Goal: Task Accomplishment & Management: Use online tool/utility

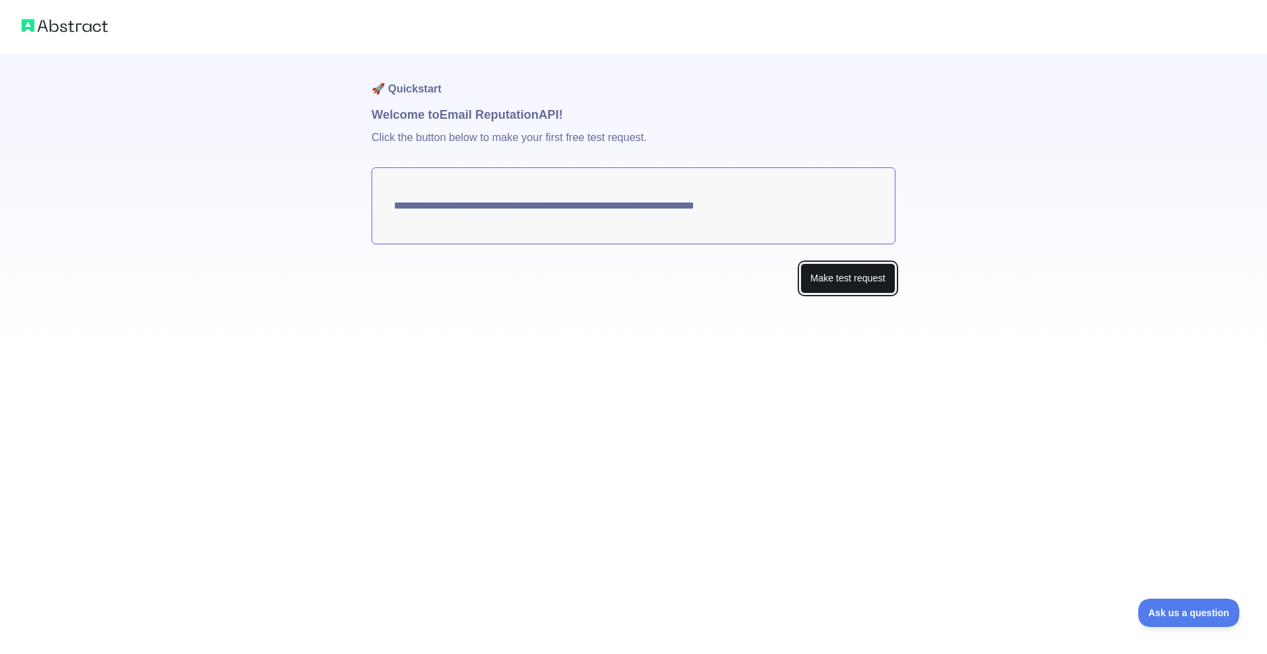
click at [854, 282] on button "Make test request" at bounding box center [848, 278] width 95 height 30
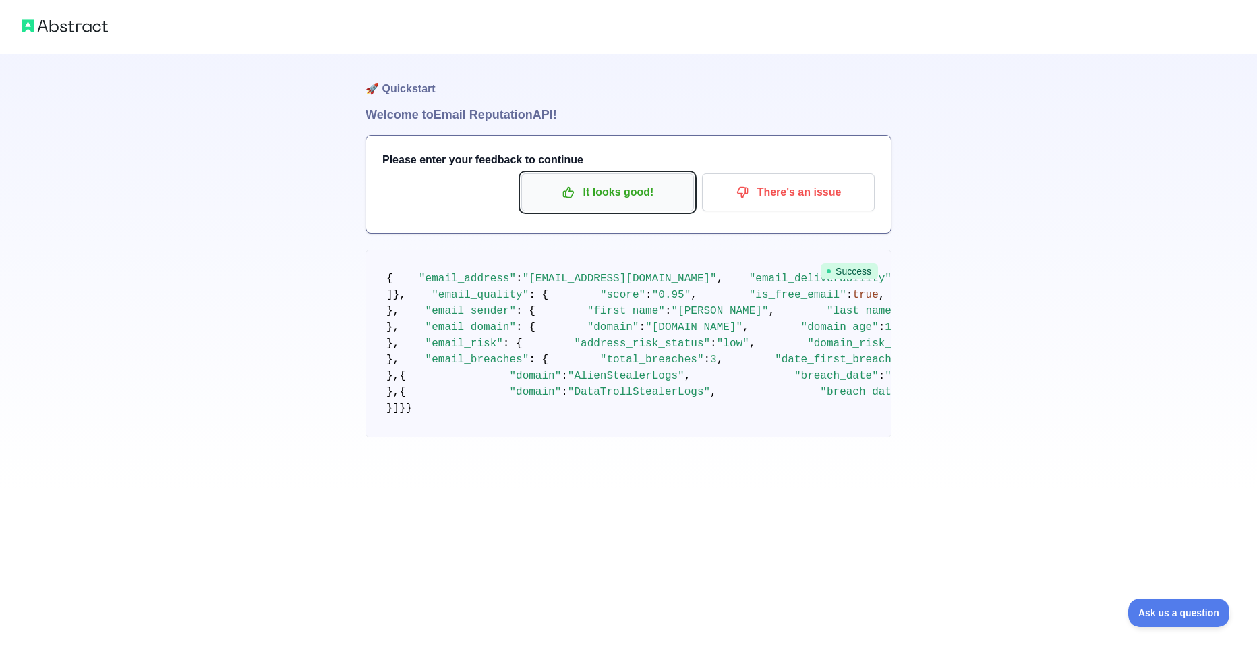
click at [638, 194] on p "It looks good!" at bounding box center [608, 192] width 152 height 23
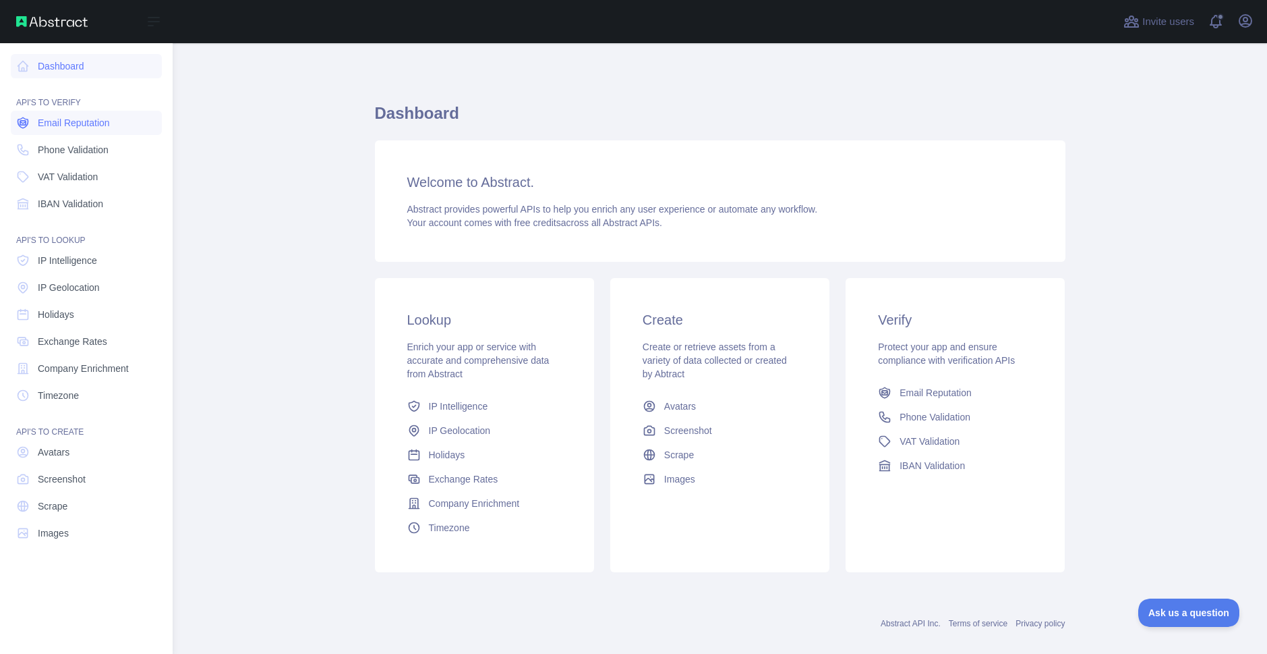
click at [92, 119] on span "Email Reputation" at bounding box center [74, 122] width 72 height 13
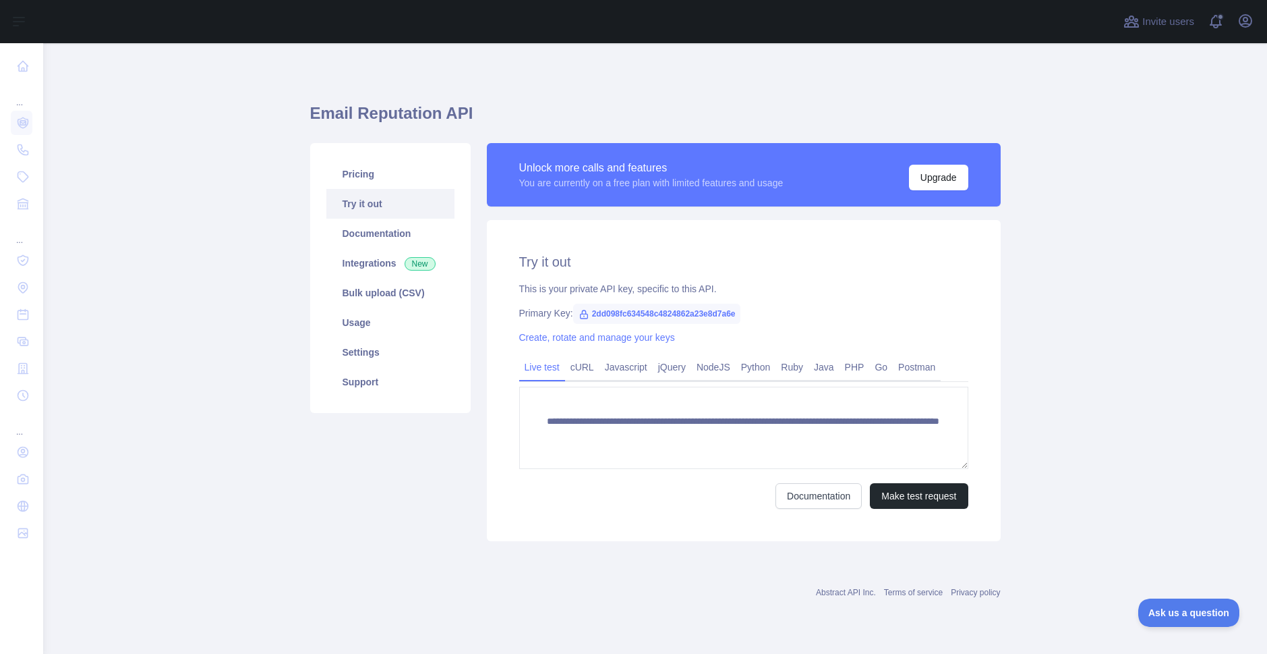
click at [671, 310] on span "2dd098fc634548c4824862a23e8d7a6e" at bounding box center [657, 314] width 168 height 20
click at [654, 310] on span "2dd098fc634548c4824862a23e8d7a6e" at bounding box center [657, 314] width 168 height 20
click at [915, 500] on button "Make test request" at bounding box center [919, 496] width 98 height 26
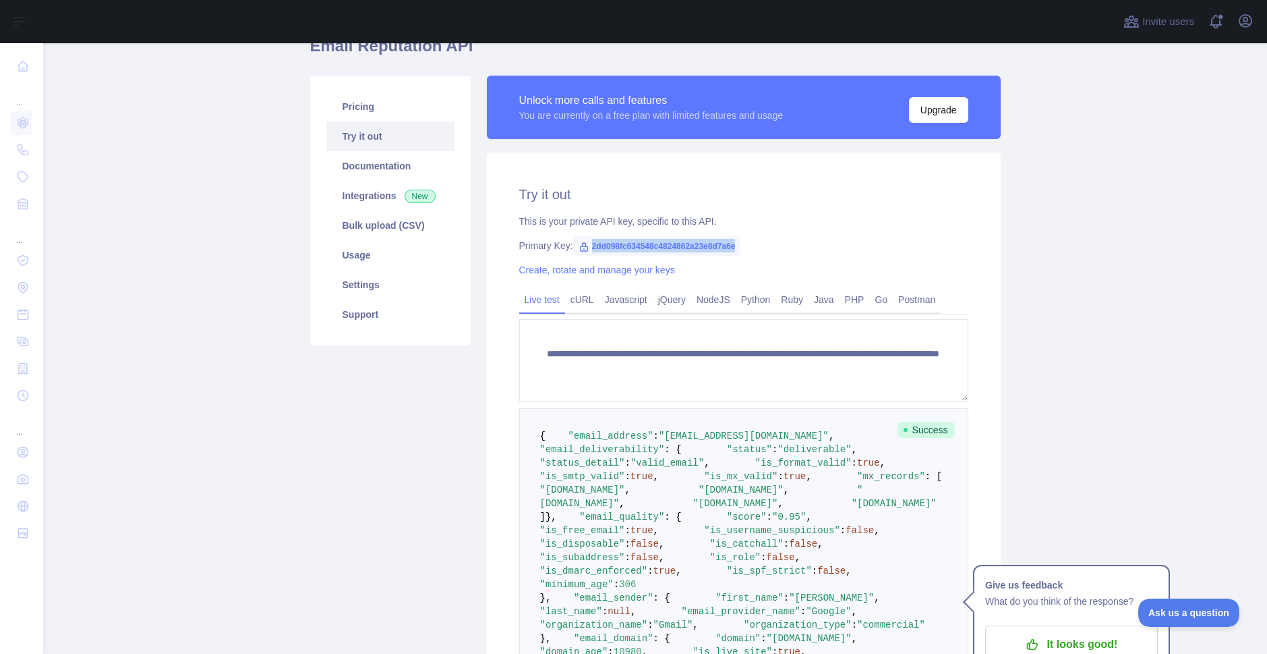
scroll to position [202, 0]
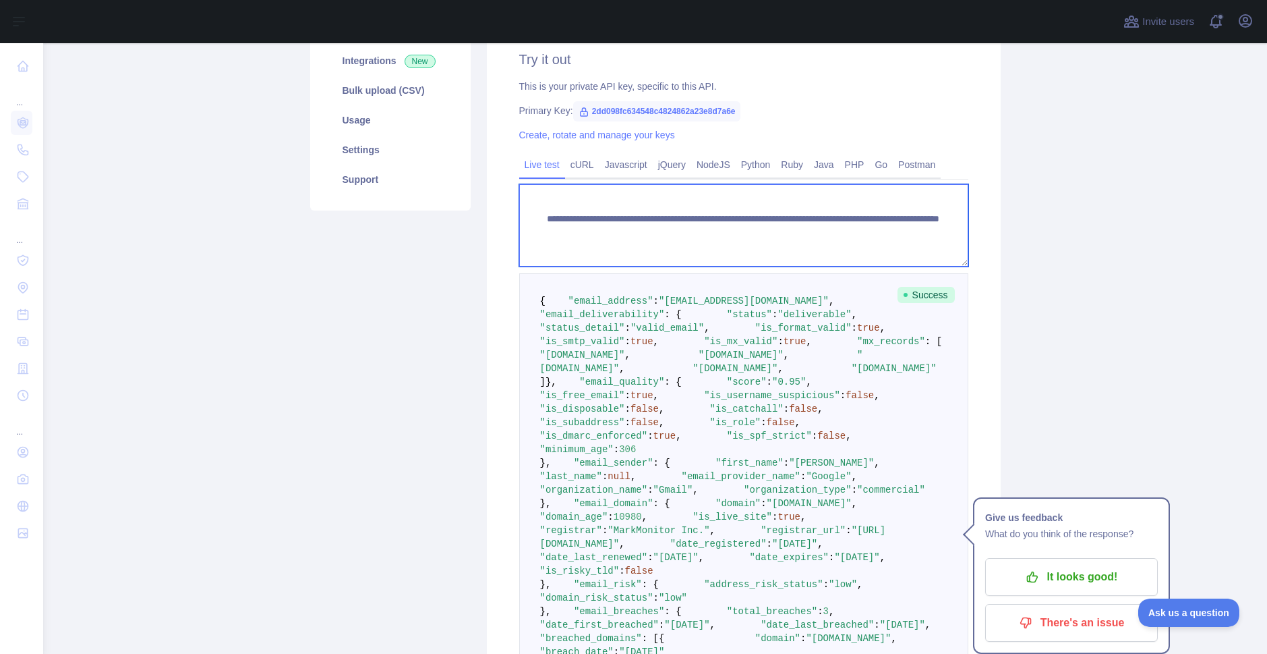
drag, startPoint x: 540, startPoint y: 214, endPoint x: 1033, endPoint y: 349, distance: 511.2
click at [1033, 349] on main "**********" at bounding box center [655, 348] width 1224 height 610
click at [929, 229] on textarea "**********" at bounding box center [743, 225] width 449 height 82
drag, startPoint x: 745, startPoint y: 234, endPoint x: 737, endPoint y: 237, distance: 8.5
click at [737, 237] on textarea "**********" at bounding box center [743, 225] width 449 height 82
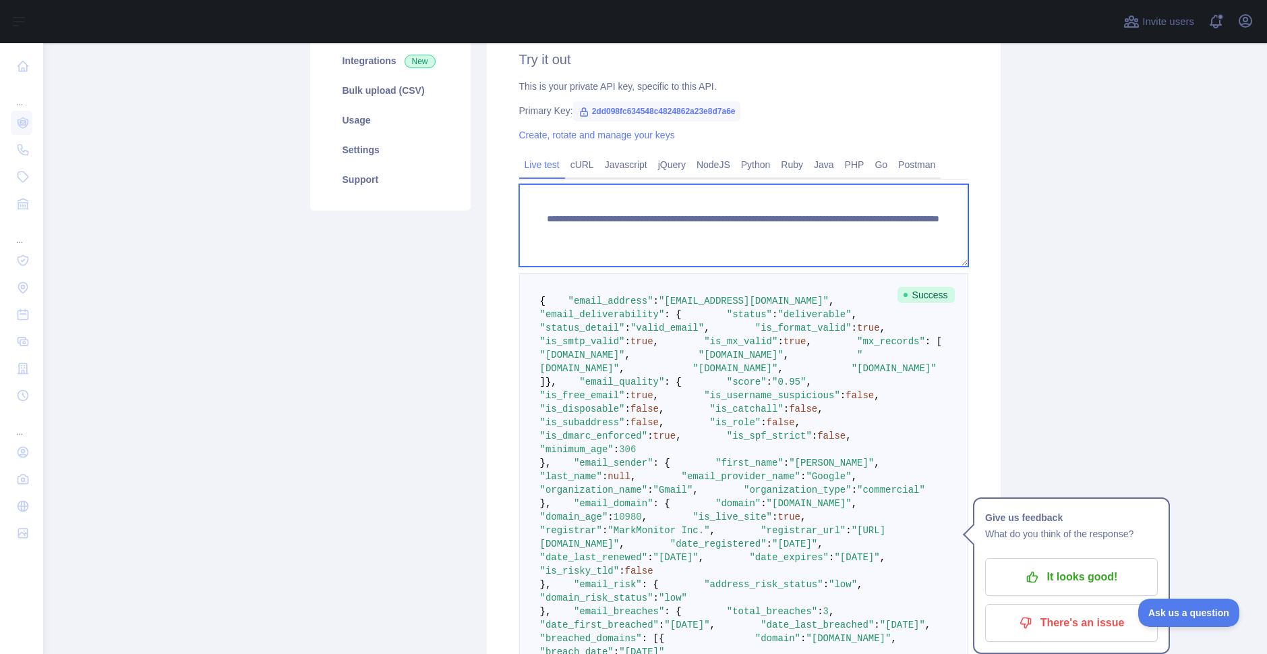
click at [762, 235] on textarea "**********" at bounding box center [743, 225] width 449 height 82
drag, startPoint x: 768, startPoint y: 235, endPoint x: 736, endPoint y: 232, distance: 32.5
click at [698, 231] on textarea "**********" at bounding box center [743, 225] width 449 height 82
click at [740, 232] on textarea "**********" at bounding box center [743, 225] width 449 height 82
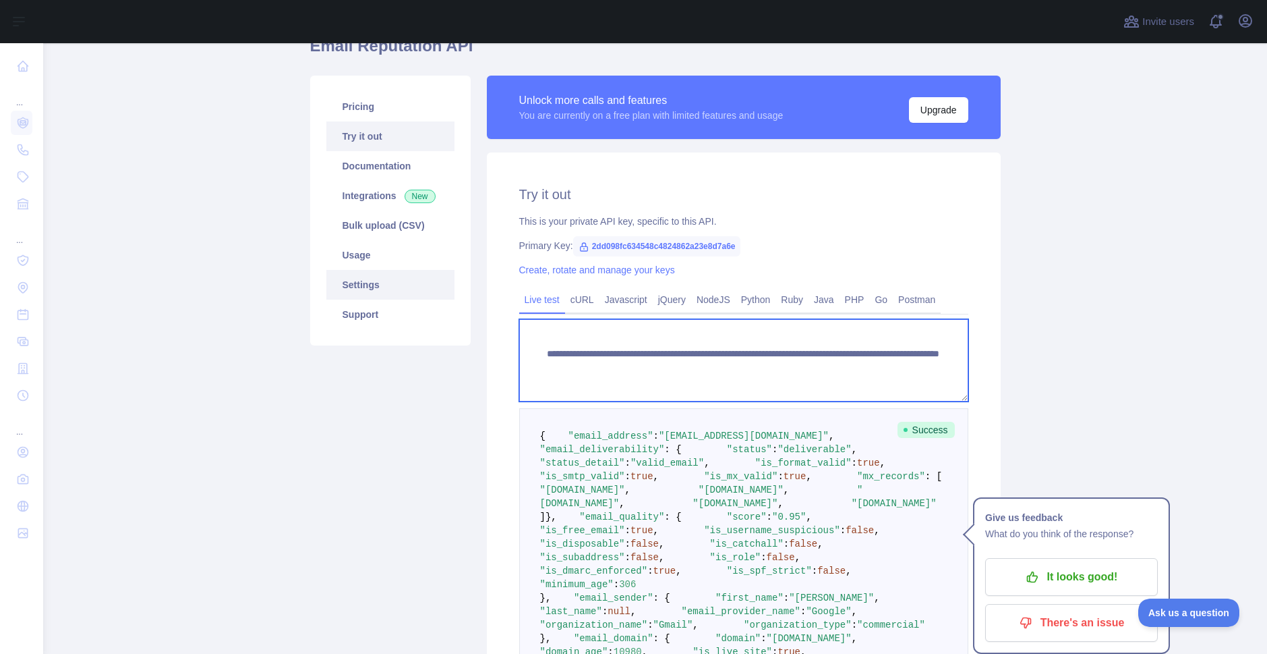
scroll to position [0, 0]
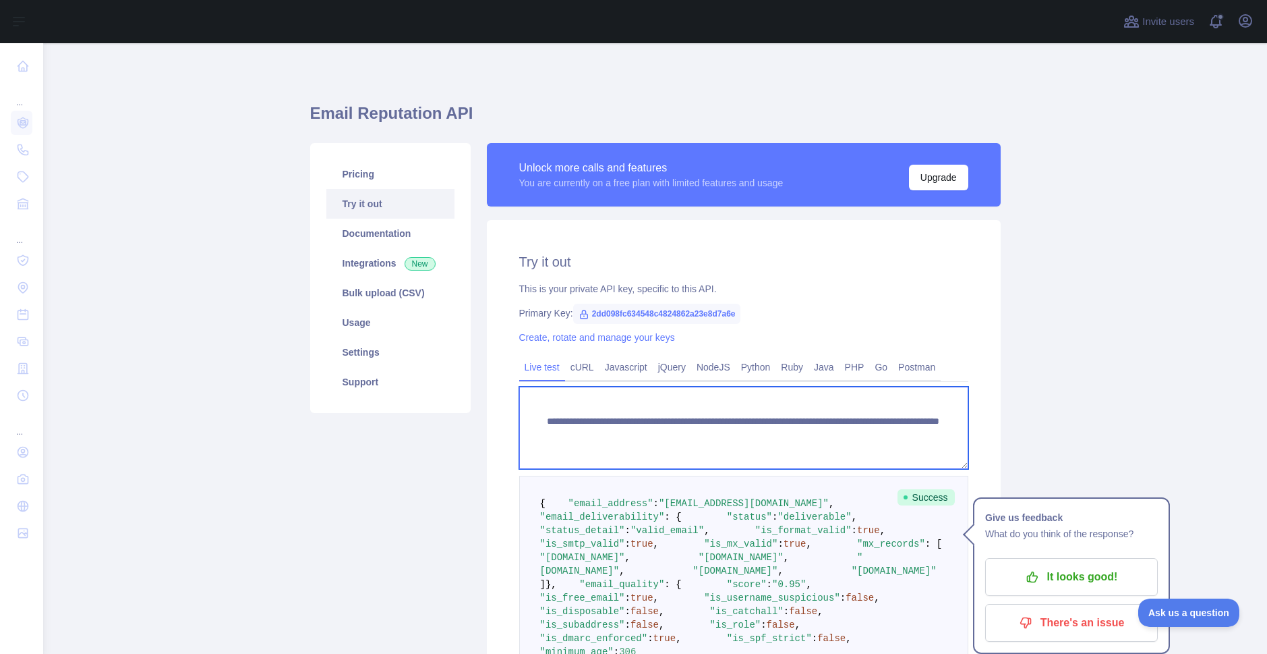
drag, startPoint x: 737, startPoint y: 435, endPoint x: 581, endPoint y: 431, distance: 156.5
click at [581, 431] on textarea "**********" at bounding box center [743, 427] width 449 height 82
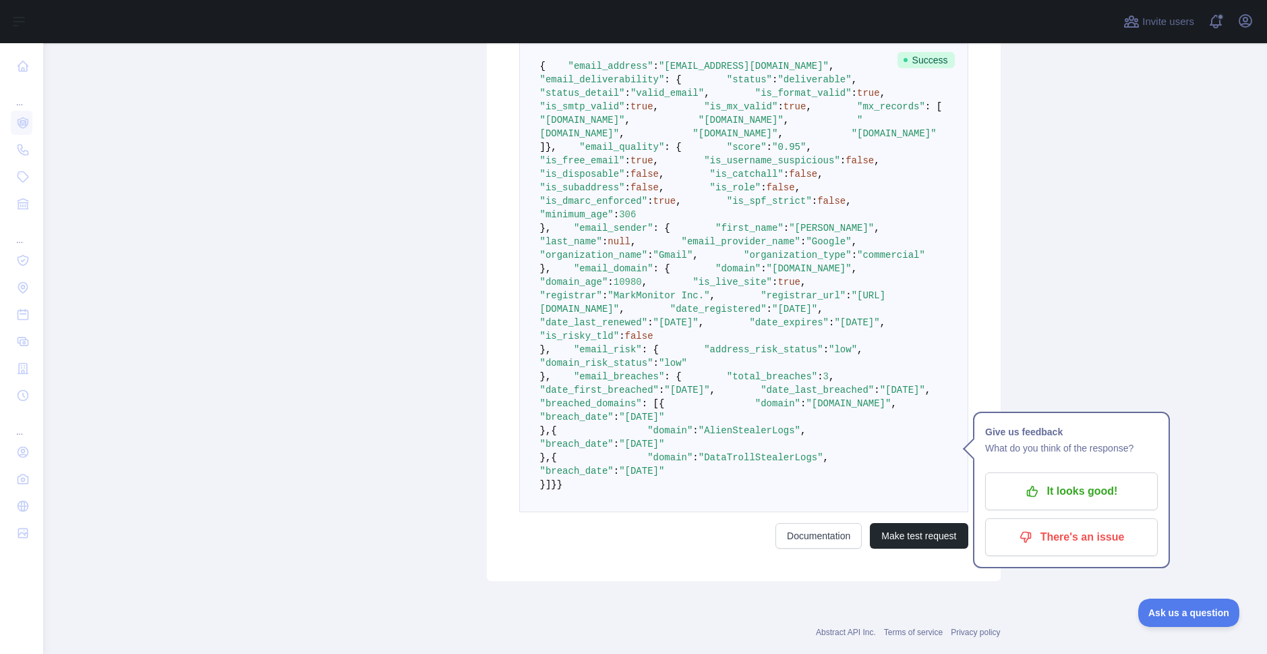
scroll to position [370, 0]
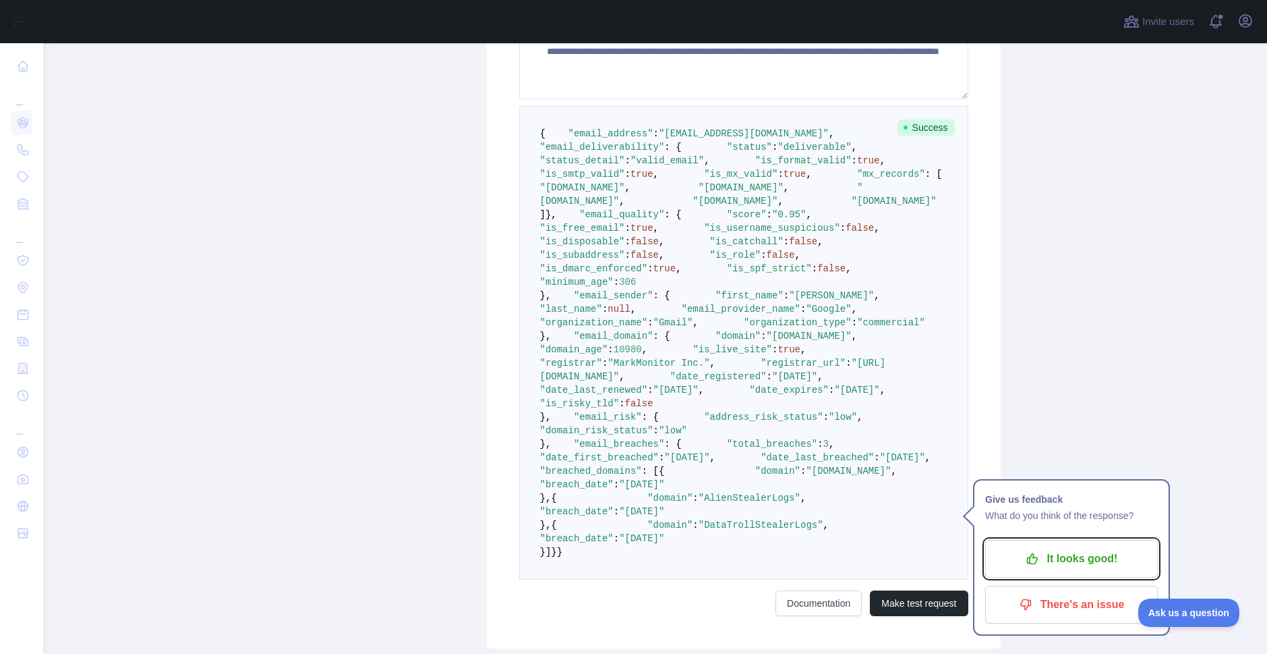
click at [1081, 556] on p "It looks good!" at bounding box center [1072, 558] width 152 height 23
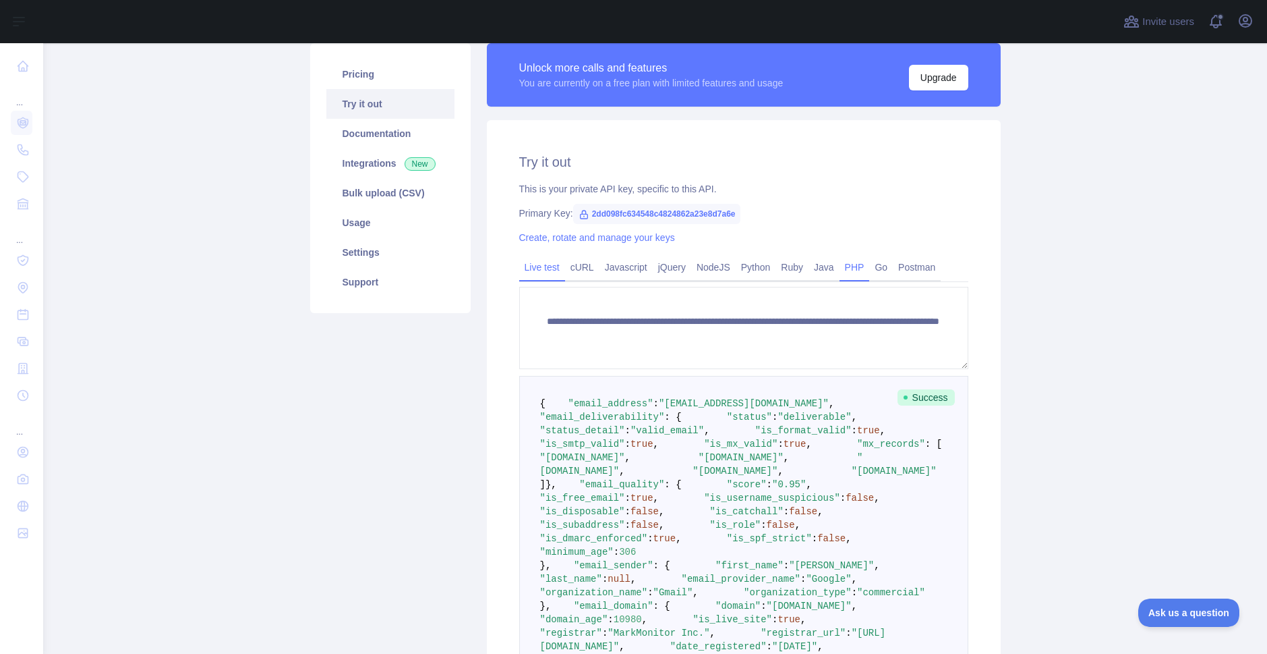
scroll to position [32, 0]
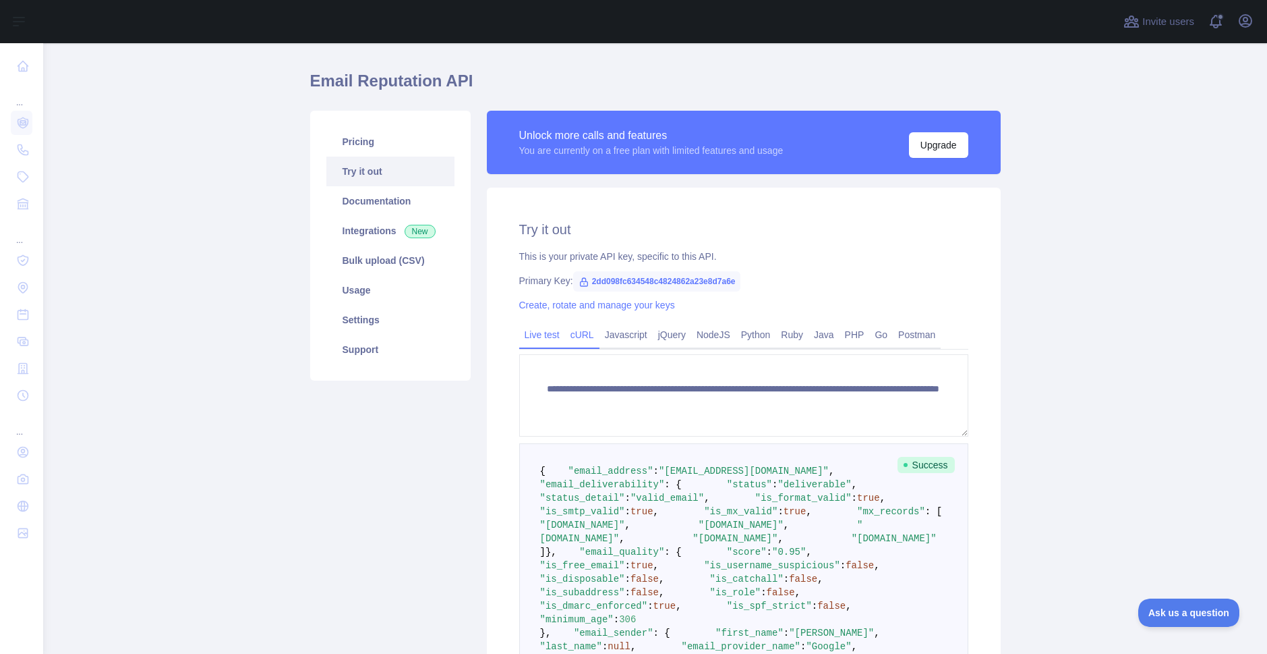
click at [582, 337] on link "cURL" at bounding box center [582, 335] width 34 height 22
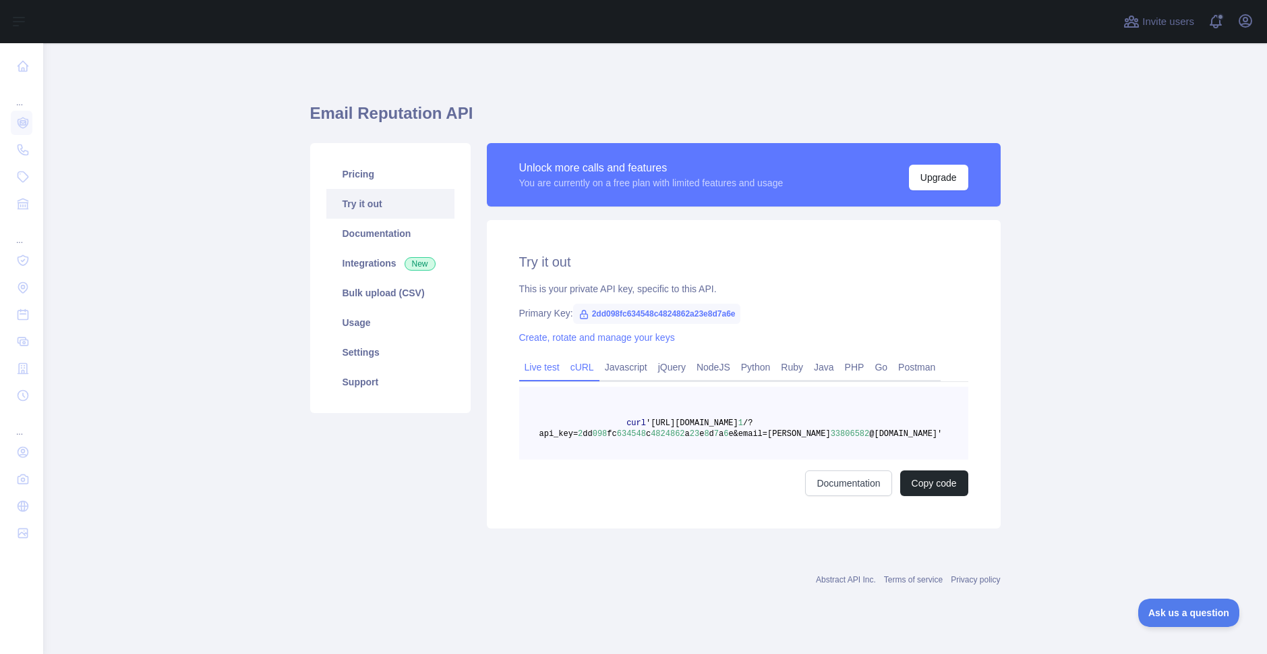
drag, startPoint x: 561, startPoint y: 368, endPoint x: 553, endPoint y: 358, distance: 12.0
click at [560, 368] on link "Live test" at bounding box center [542, 367] width 46 height 22
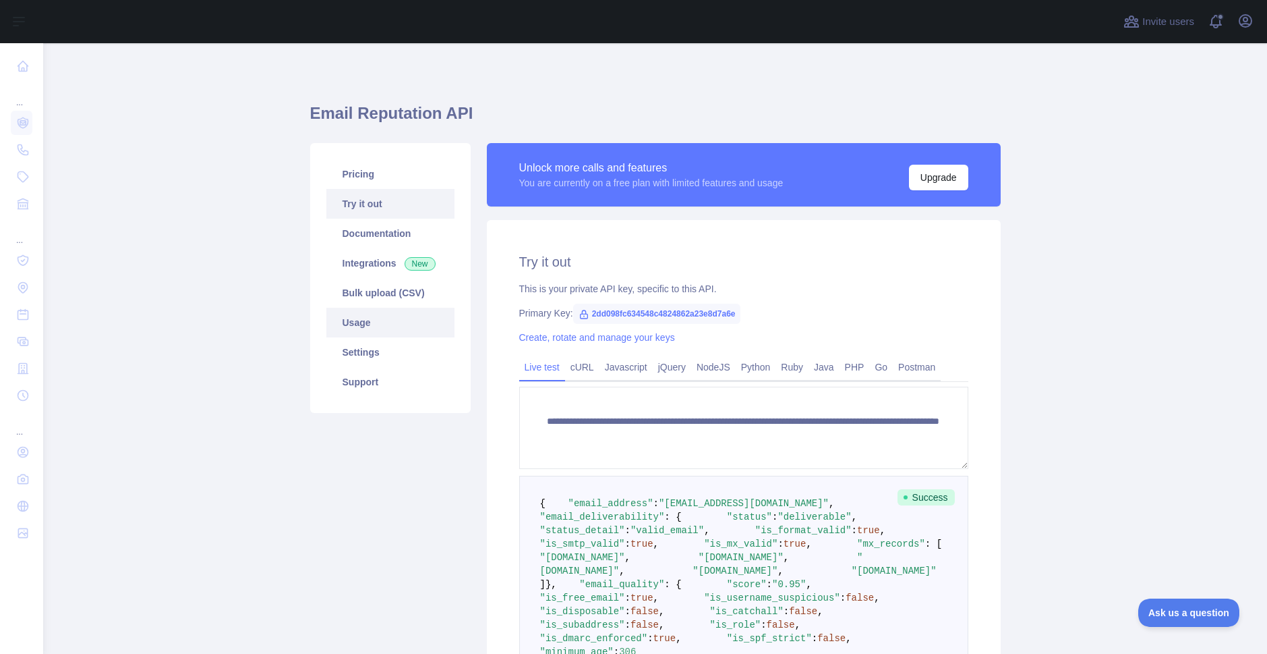
click at [350, 323] on link "Usage" at bounding box center [390, 323] width 128 height 30
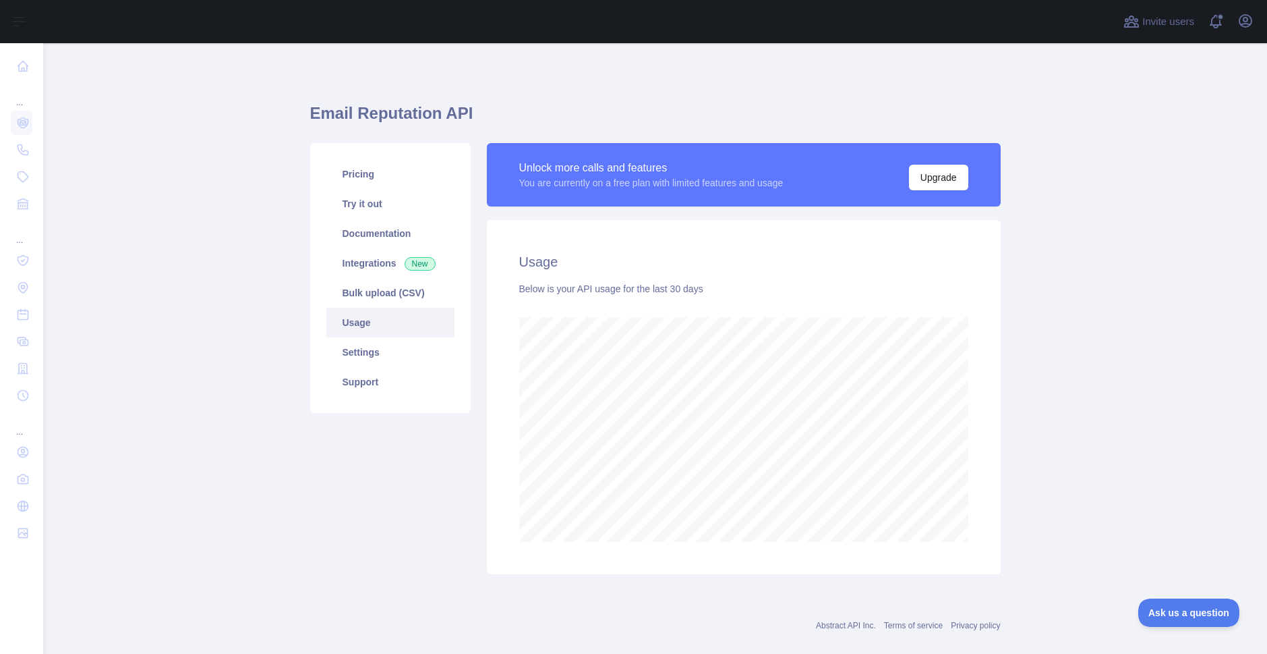
scroll to position [610, 1214]
click at [359, 172] on link "Pricing" at bounding box center [390, 174] width 128 height 30
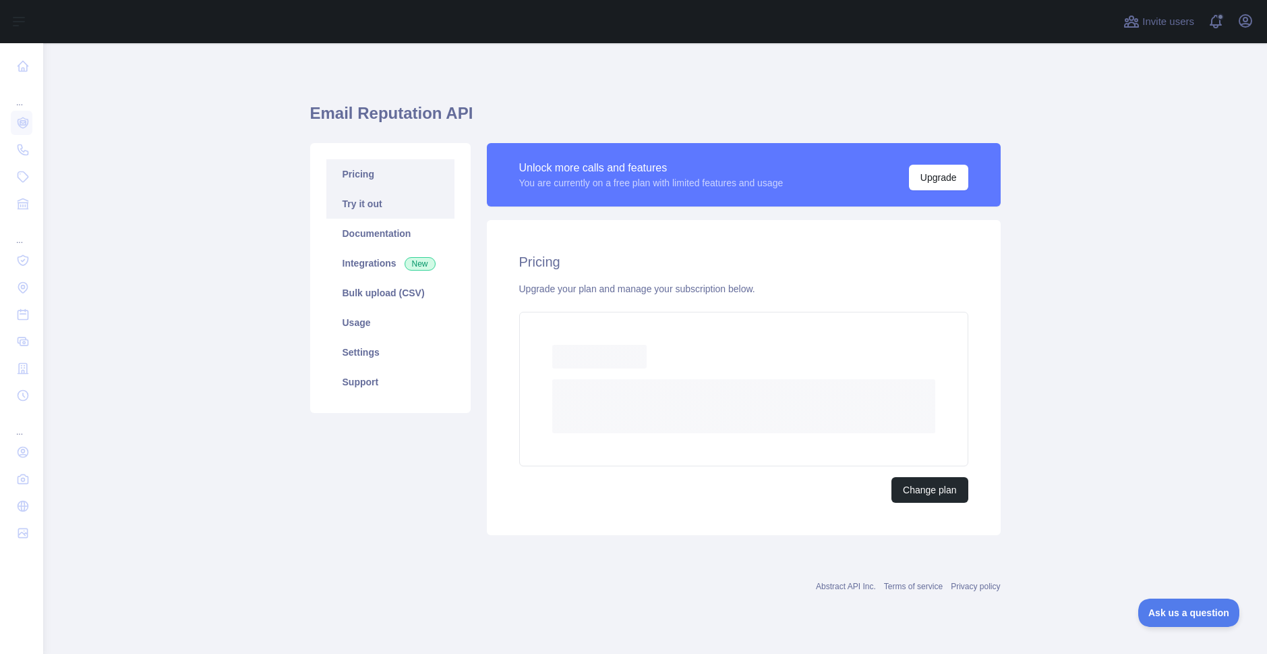
click at [357, 203] on link "Try it out" at bounding box center [390, 204] width 128 height 30
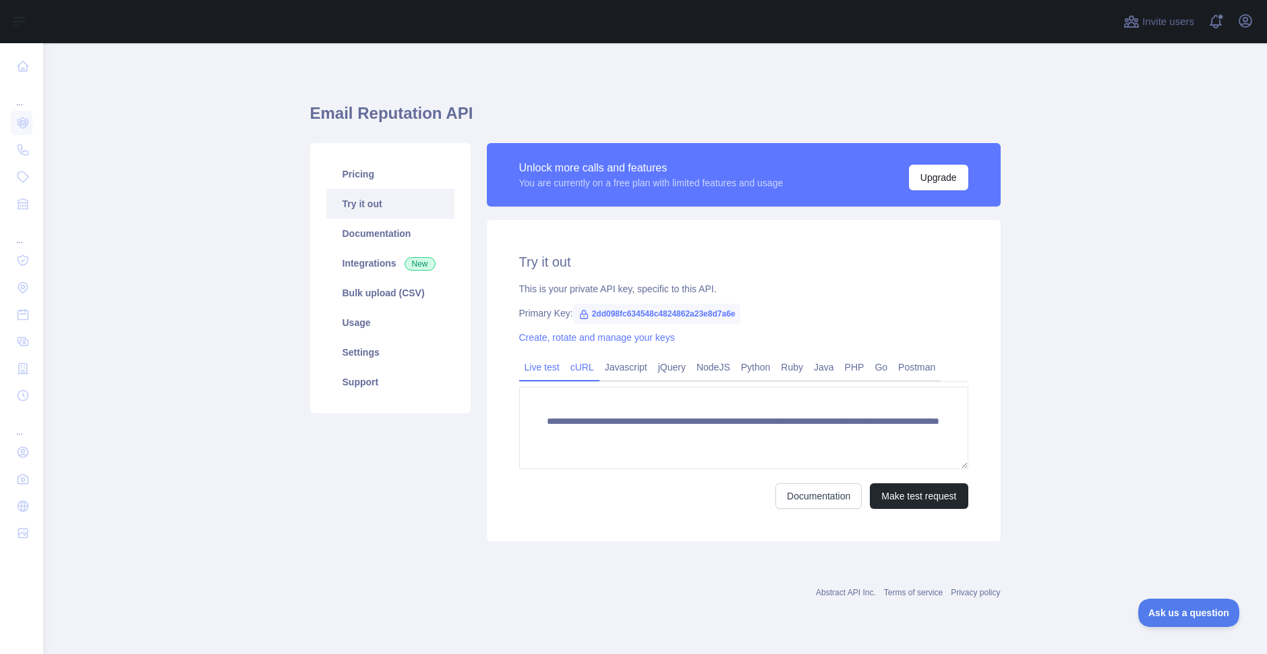
click at [586, 368] on link "cURL" at bounding box center [582, 367] width 34 height 22
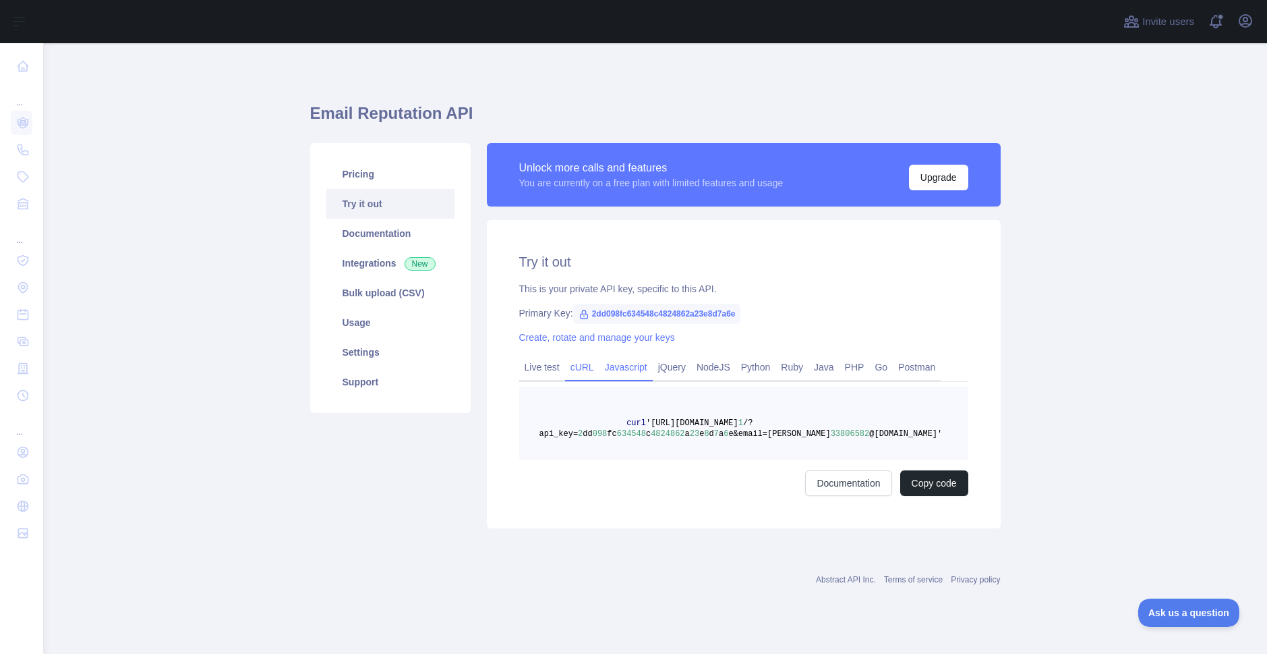
click at [612, 364] on link "Javascript" at bounding box center [626, 367] width 53 height 22
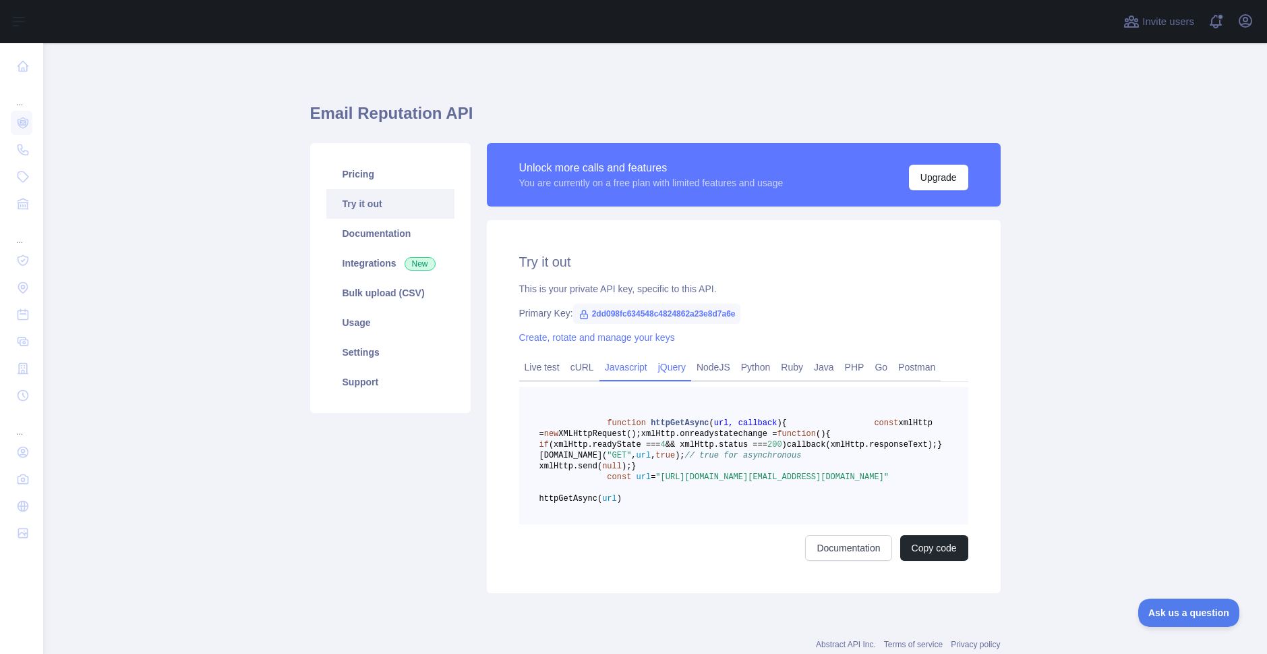
click at [676, 372] on link "jQuery" at bounding box center [672, 367] width 38 height 22
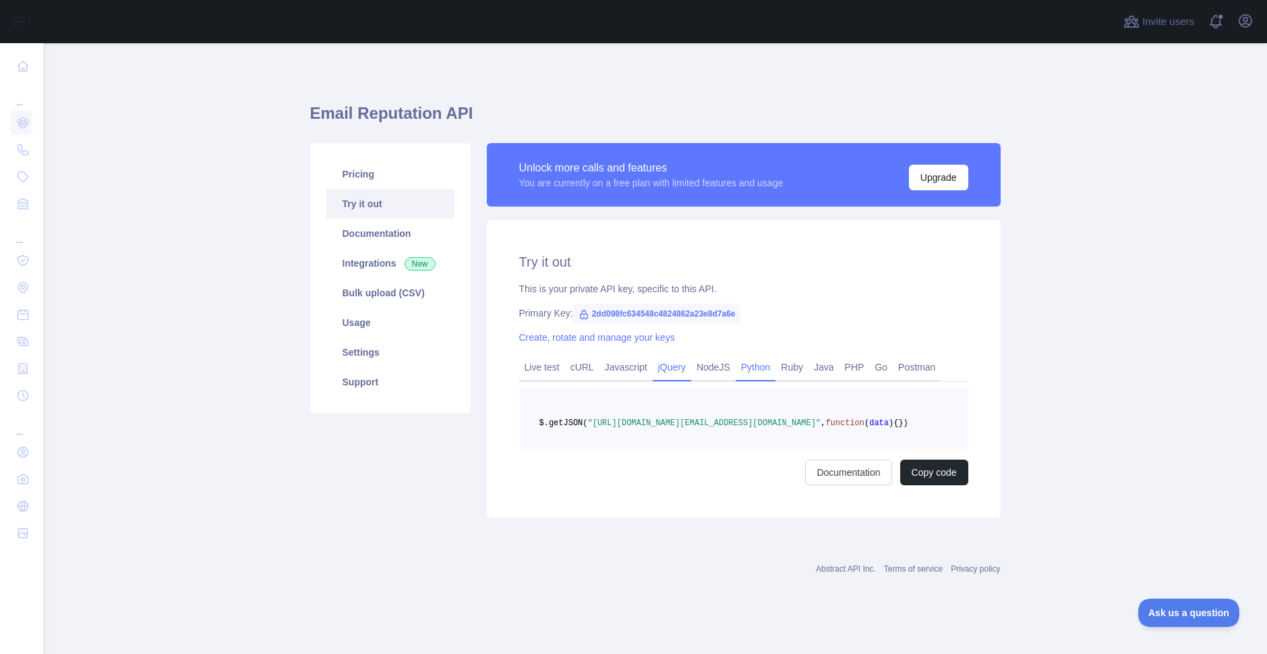
click at [744, 365] on link "Python" at bounding box center [756, 367] width 40 height 22
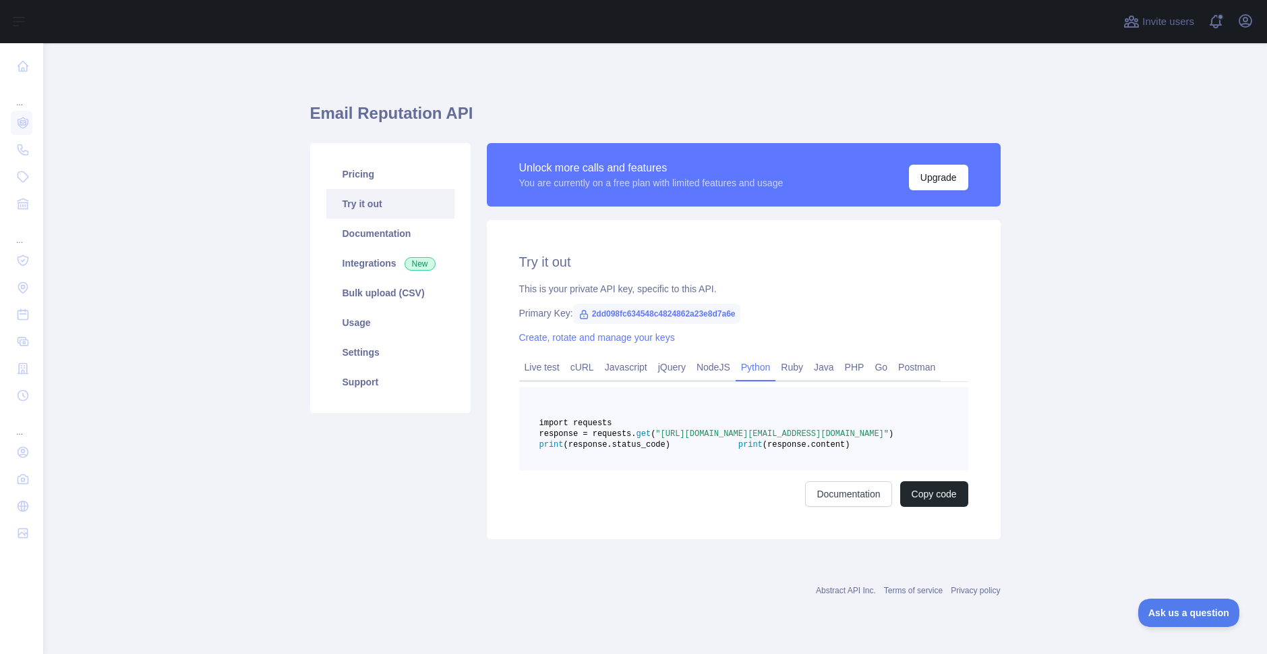
click at [580, 314] on icon at bounding box center [583, 314] width 7 height 8
click at [580, 313] on icon at bounding box center [583, 314] width 7 height 8
click at [629, 315] on span "2dd098fc634548c4824862a23e8d7a6e" at bounding box center [657, 314] width 168 height 20
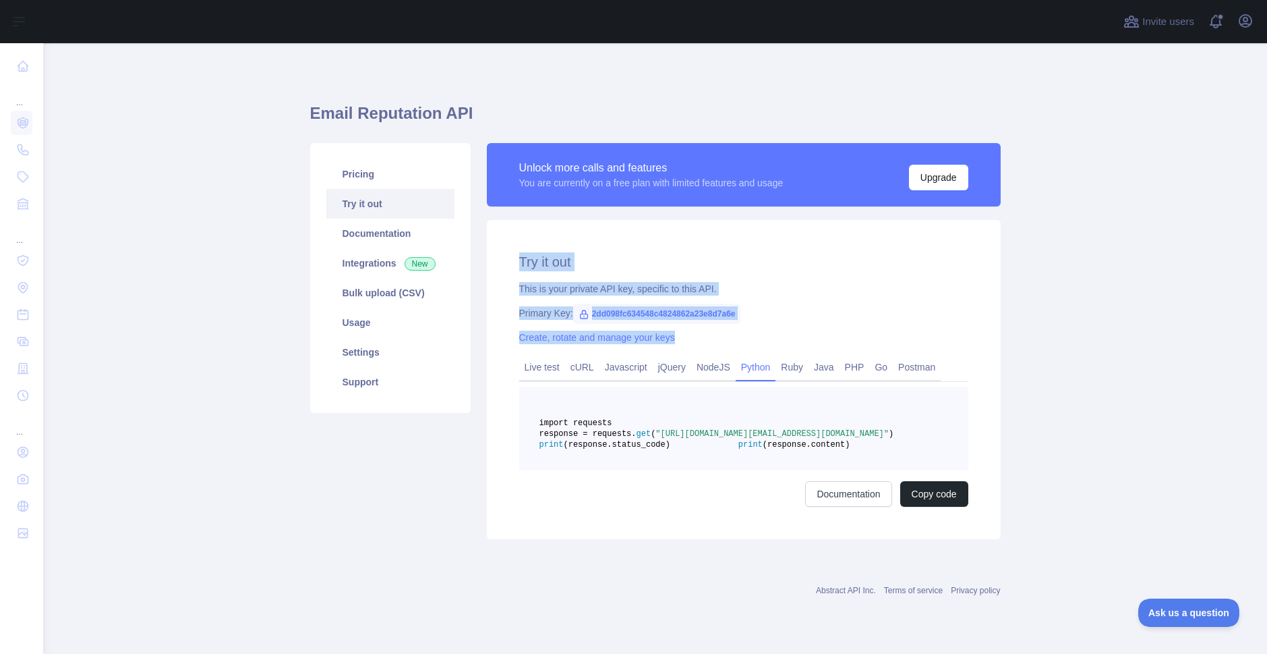
drag, startPoint x: 500, startPoint y: 250, endPoint x: 769, endPoint y: 331, distance: 281.0
click at [769, 331] on div "Try it out This is your private API key, specific to this API. Primary Key: 2dd…" at bounding box center [744, 379] width 514 height 319
copy div "Try it out This is your private API key, specific to this API. Primary Key: 2dd…"
